Goal: Book appointment/travel/reservation

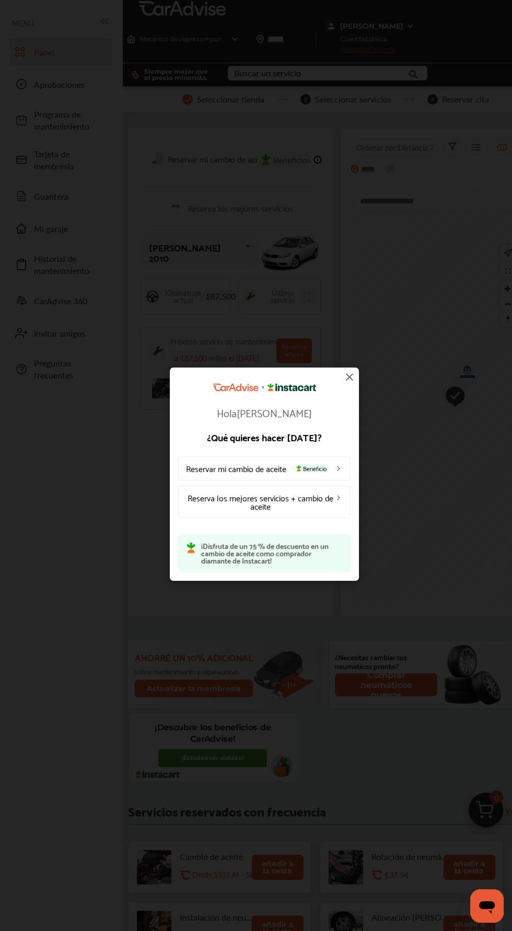
click at [234, 470] on font "Reservar mi cambio de aceite" at bounding box center [236, 467] width 100 height 14
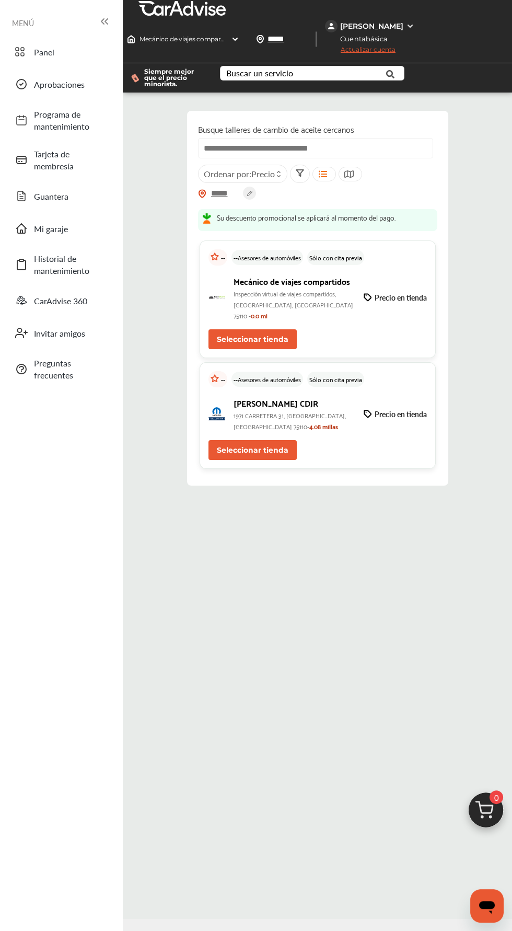
click at [276, 334] on font "Seleccionar tienda" at bounding box center [253, 338] width 72 height 9
